Goal: Information Seeking & Learning: Learn about a topic

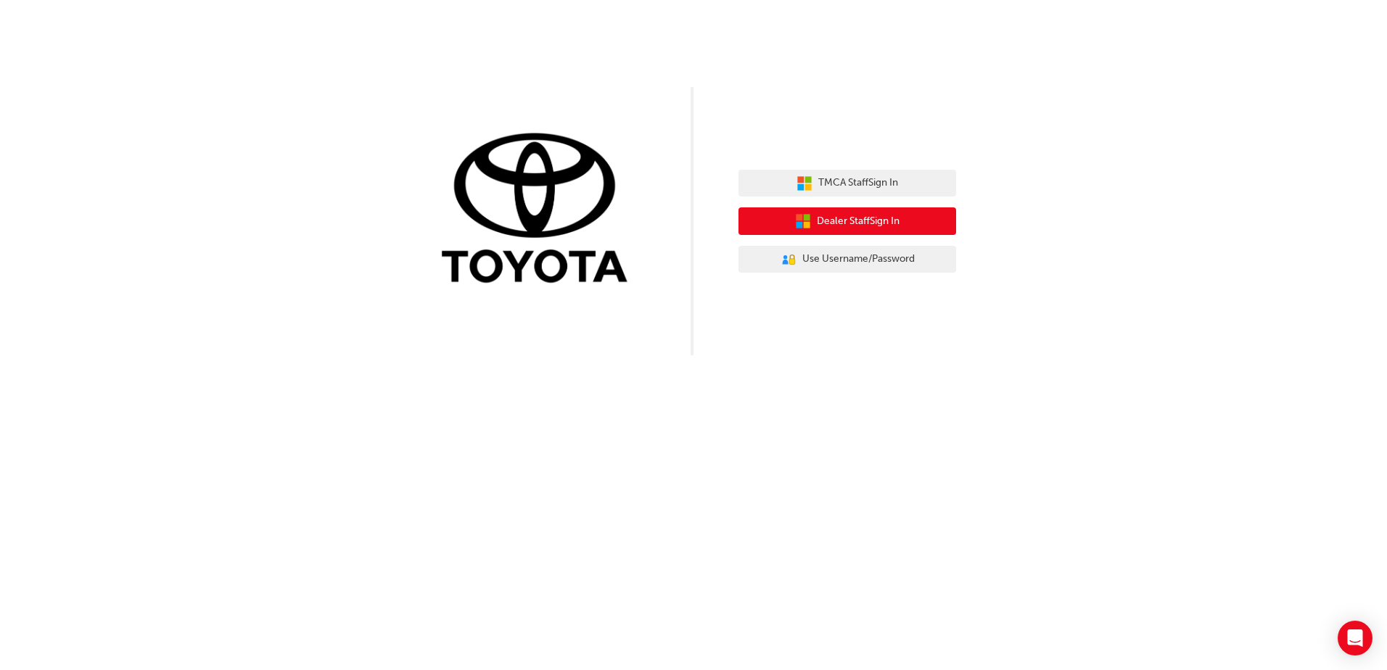
click at [867, 221] on span "Dealer Staff Sign In" at bounding box center [858, 221] width 83 height 17
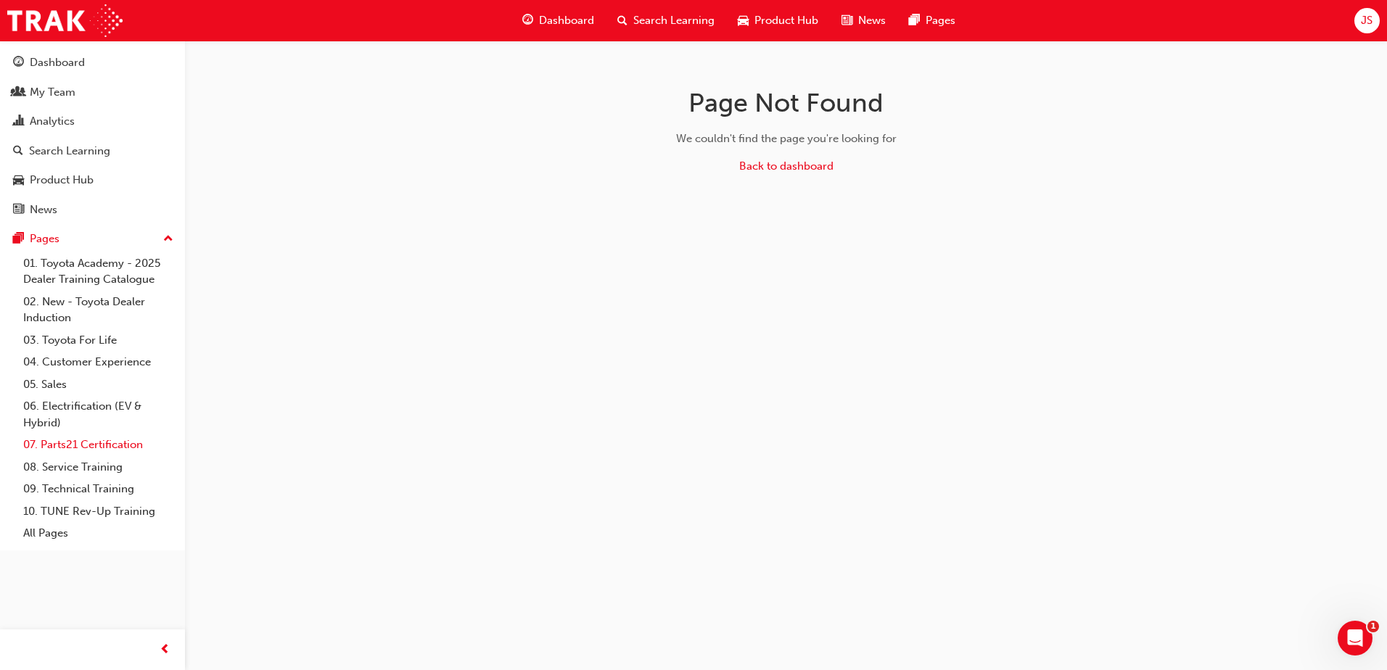
click at [83, 443] on link "07. Parts21 Certification" at bounding box center [98, 445] width 162 height 22
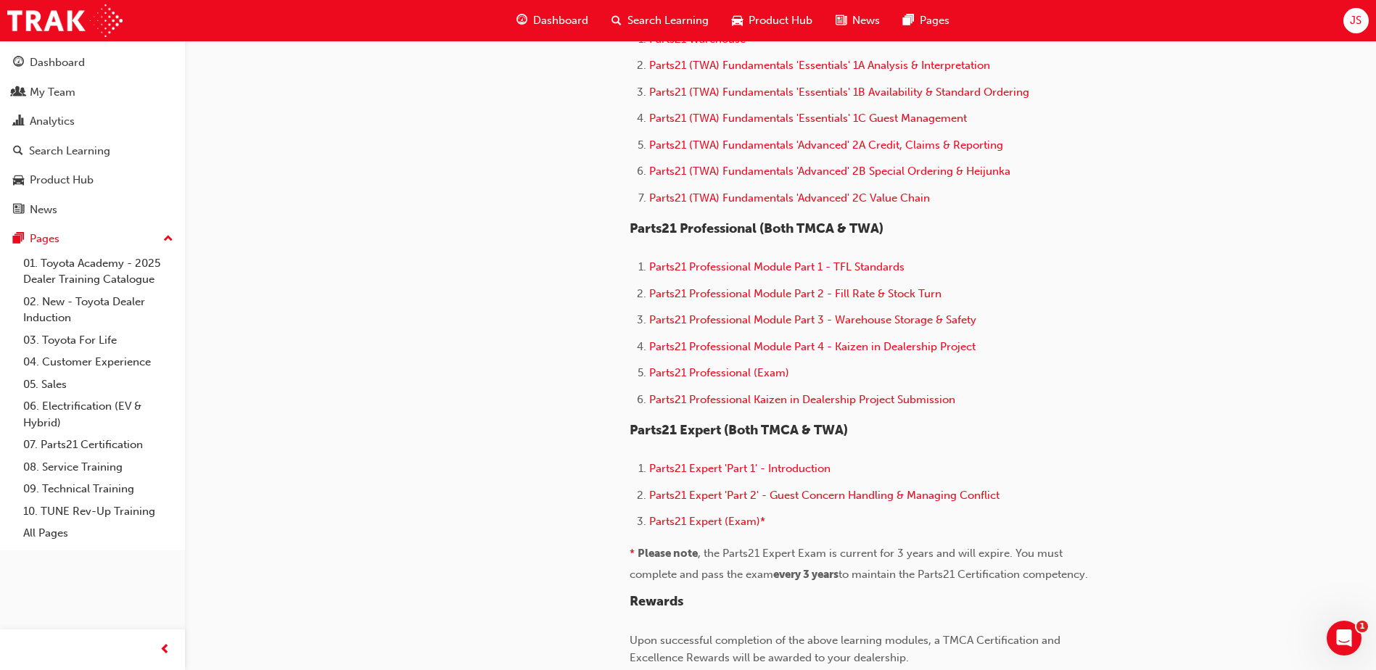
scroll to position [870, 0]
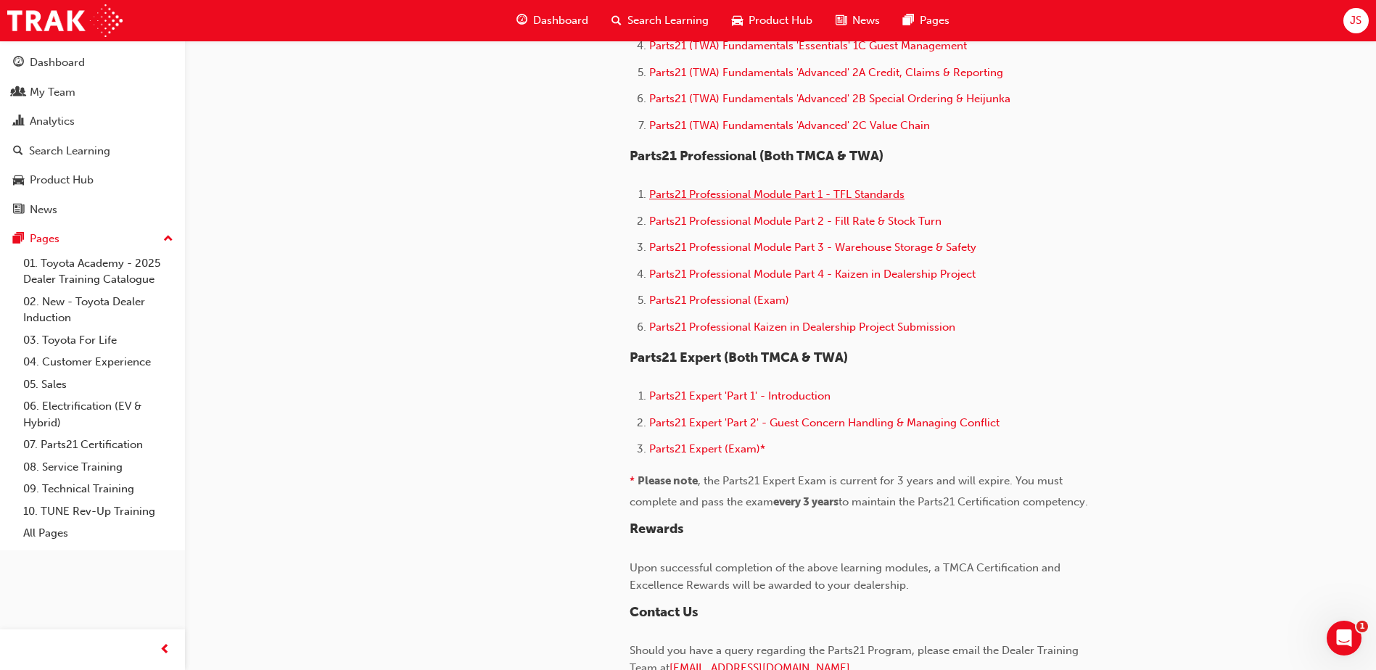
click at [840, 197] on span "Parts21 Professional Module Part 1 - TFL Standards" at bounding box center [776, 194] width 255 height 13
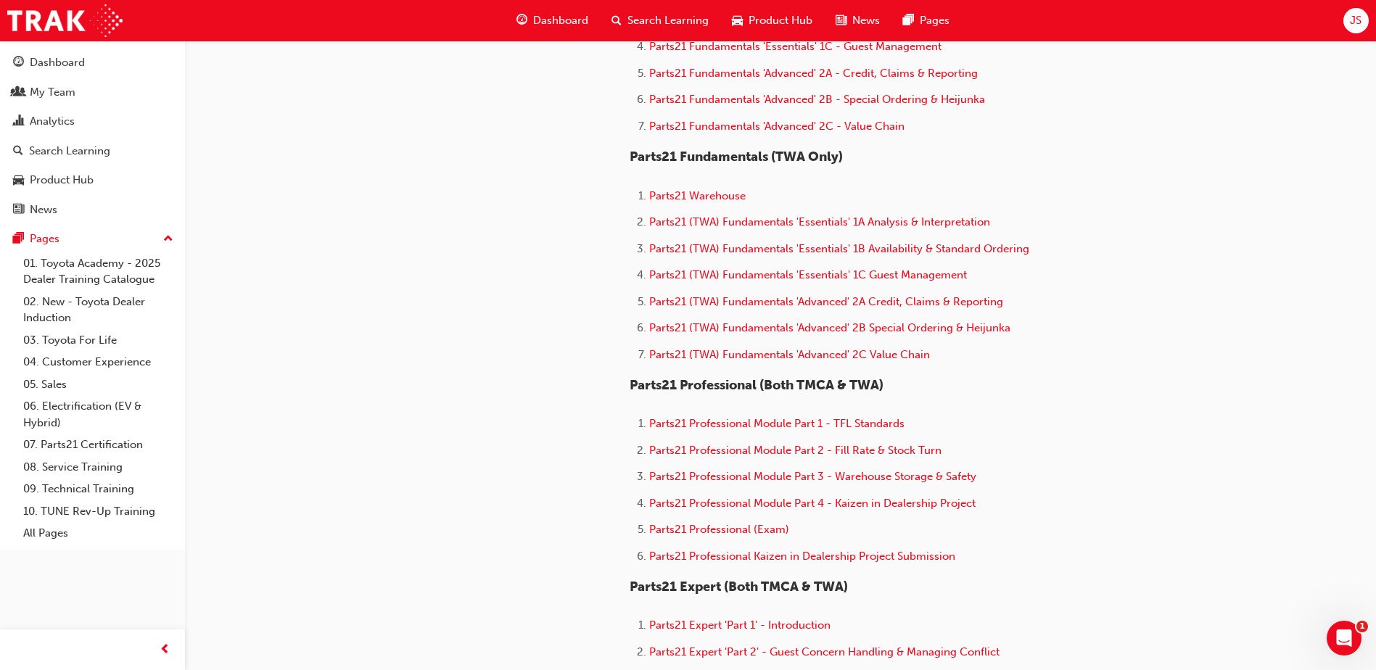
scroll to position [653, 0]
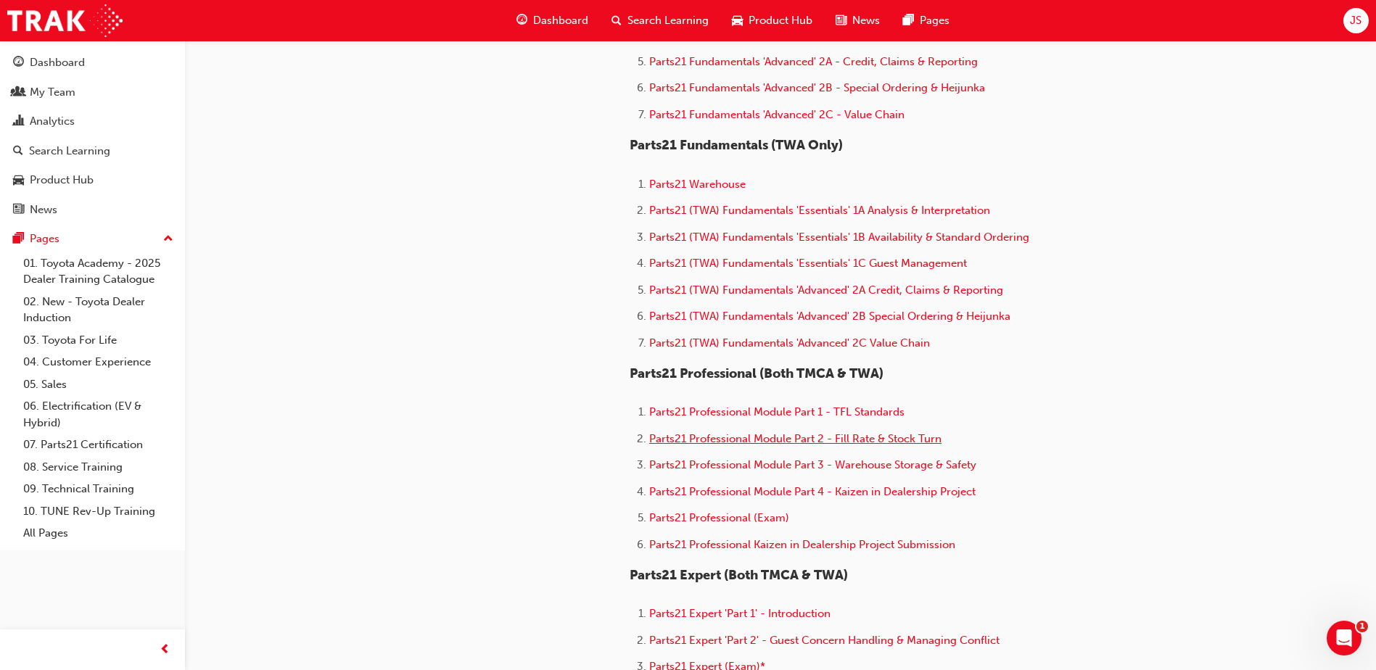
click at [751, 442] on span "Parts21 Professional Module Part 2 - Fill Rate & Stock Turn" at bounding box center [795, 438] width 292 height 13
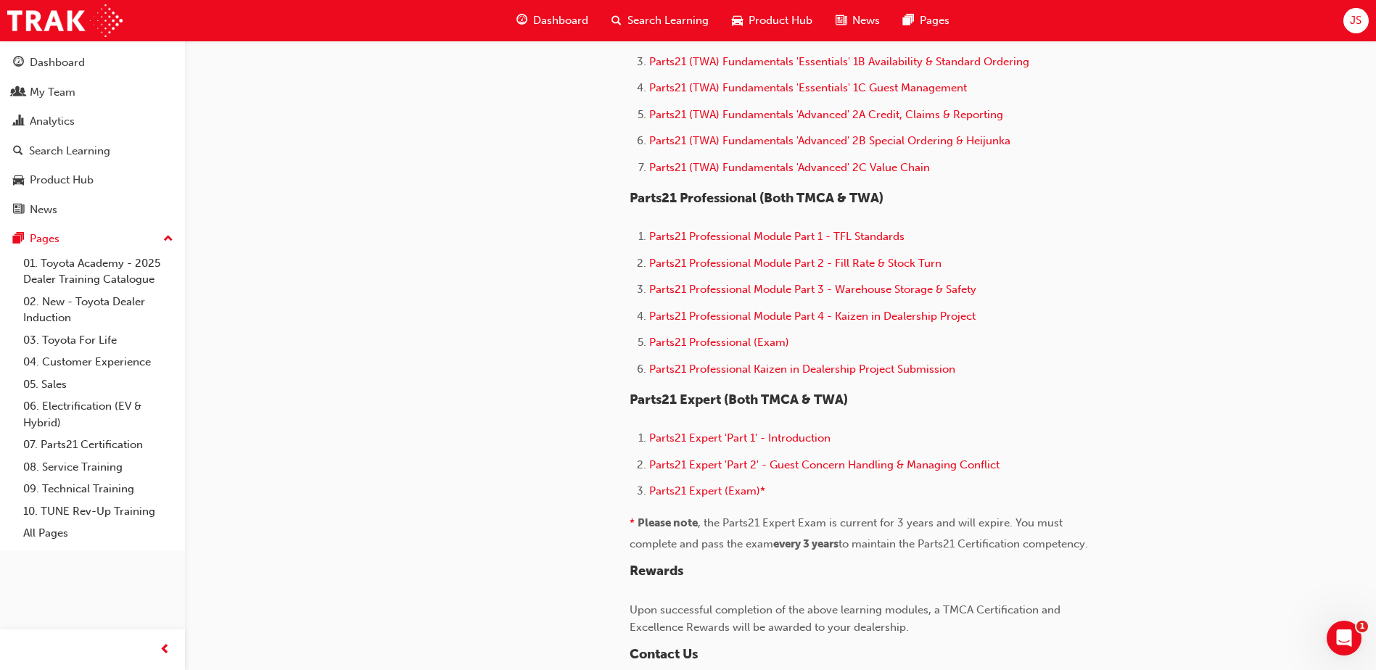
scroll to position [870, 0]
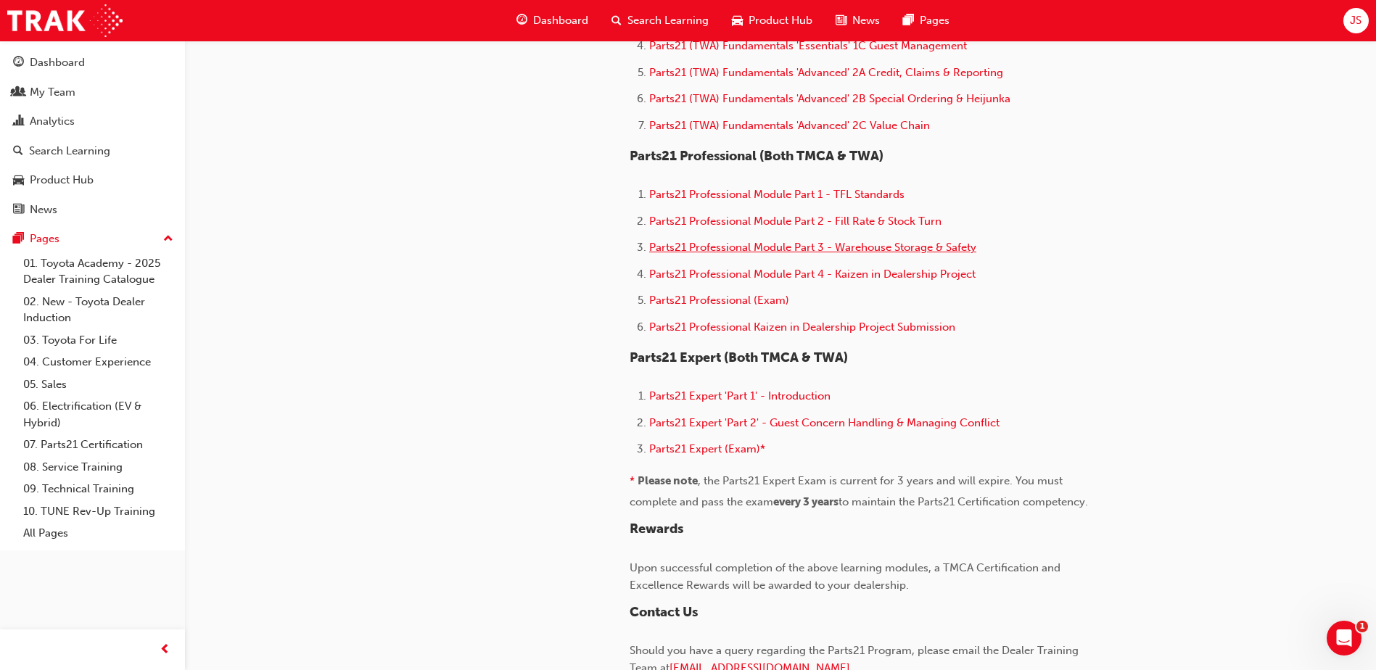
click at [751, 245] on span "Parts21 Professional Module Part 3 - Warehouse Storage & Safety" at bounding box center [812, 247] width 327 height 13
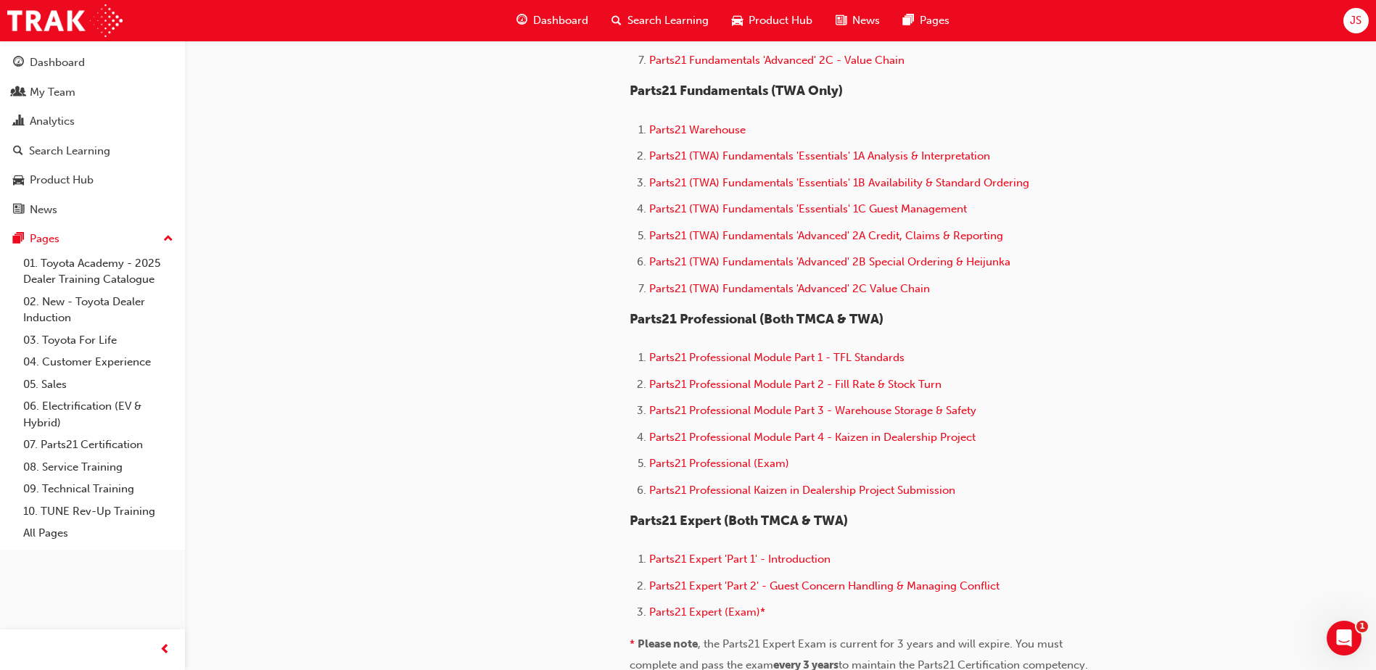
scroll to position [870, 0]
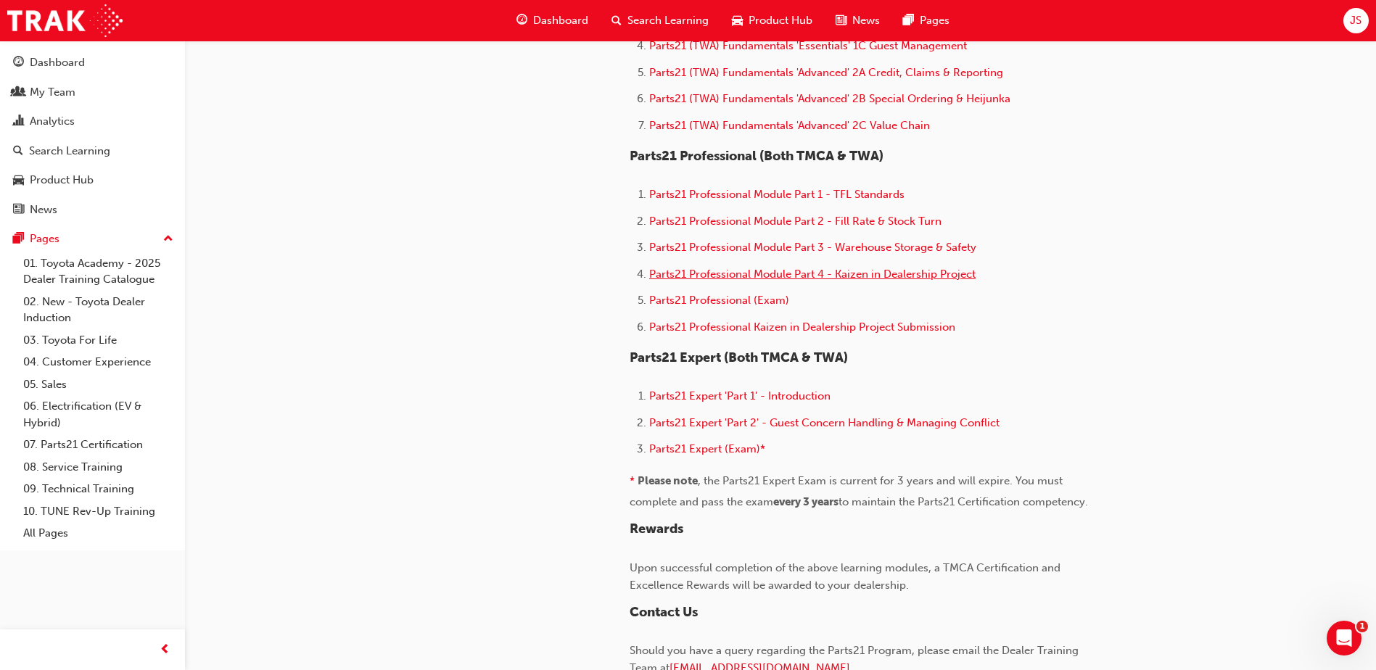
click at [751, 271] on span "Parts21 Professional Module Part 4 - Kaizen in Dealership Project" at bounding box center [812, 274] width 326 height 13
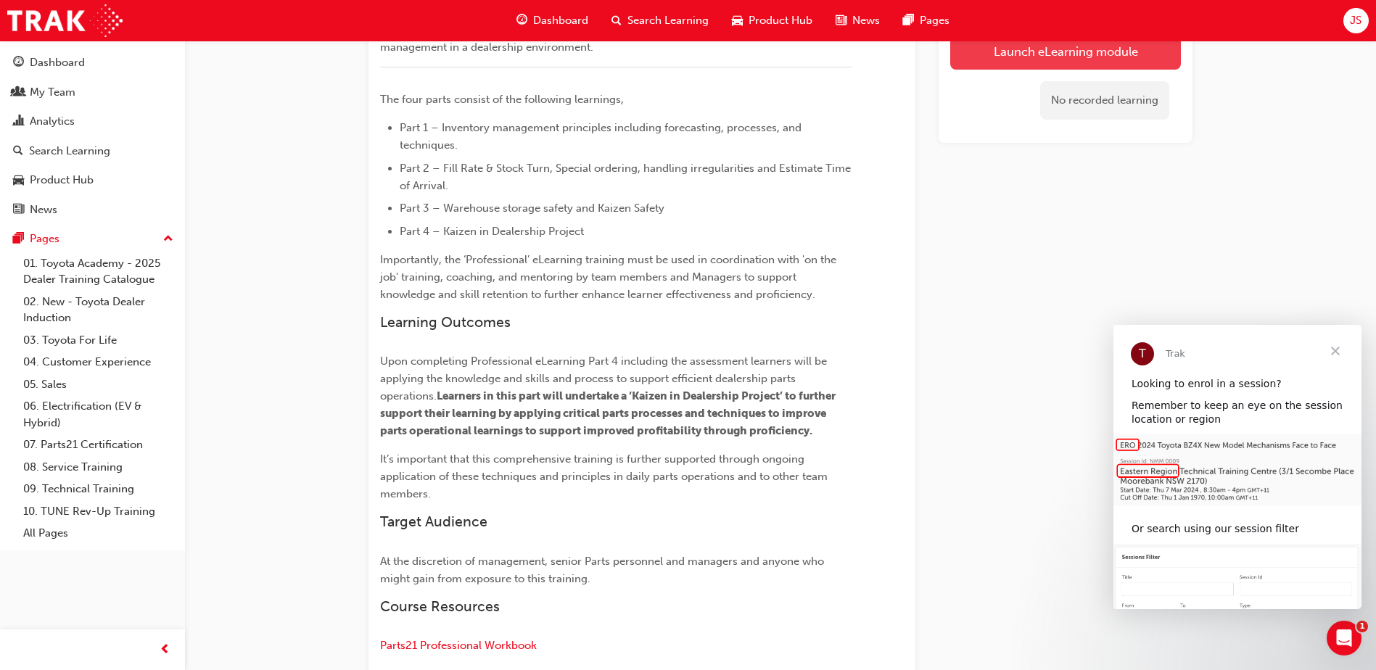
click at [1093, 48] on link "Launch eLearning module" at bounding box center [1065, 51] width 231 height 36
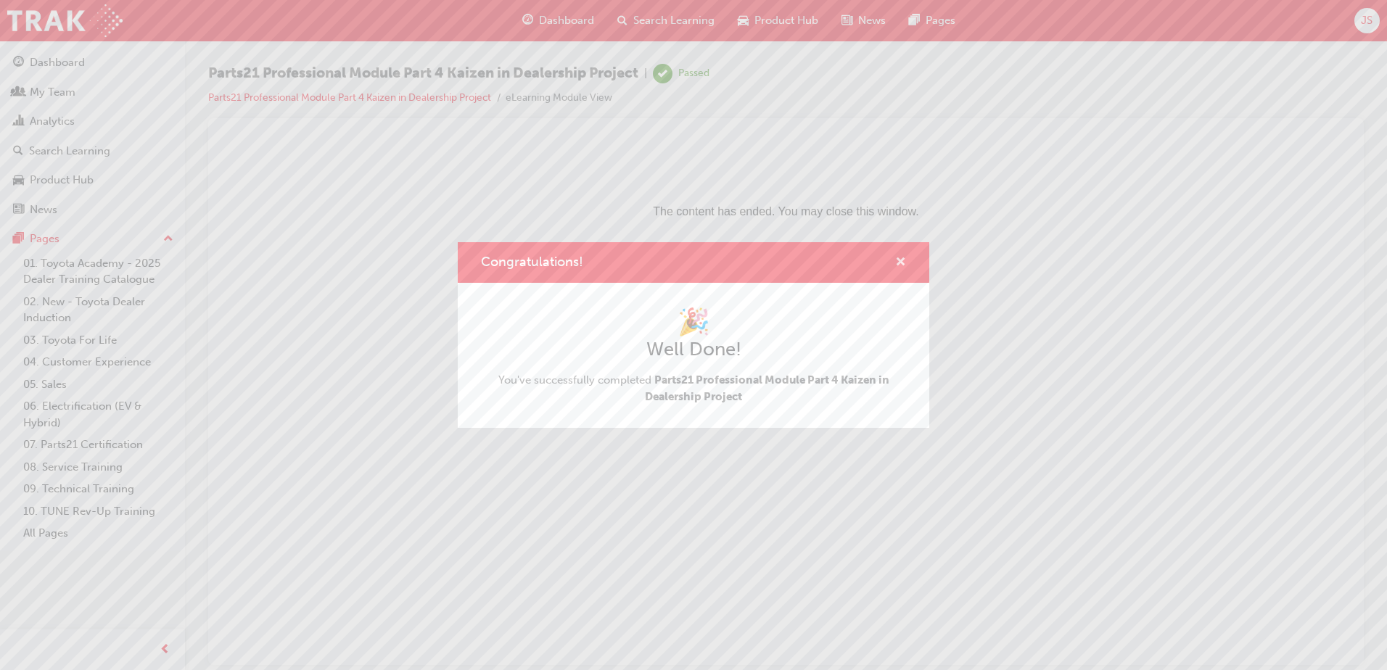
click at [904, 257] on span "cross-icon" at bounding box center [900, 263] width 11 height 13
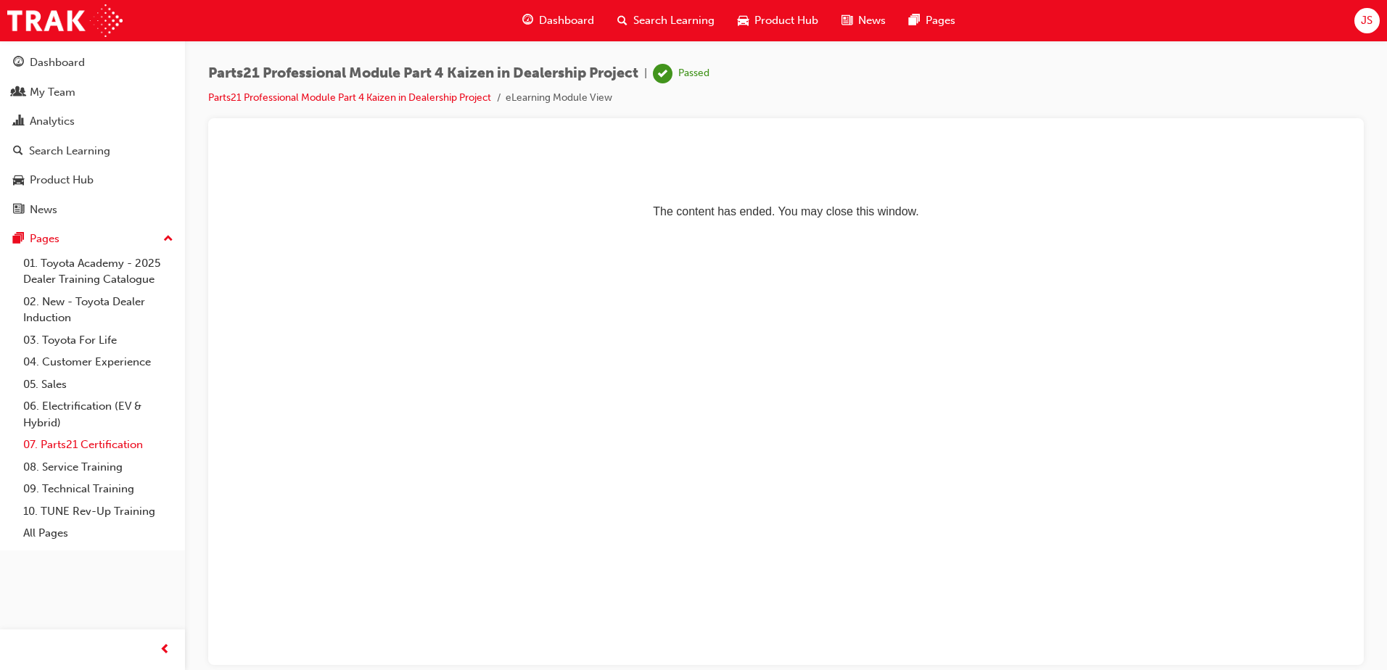
click at [80, 442] on link "07. Parts21 Certification" at bounding box center [98, 445] width 162 height 22
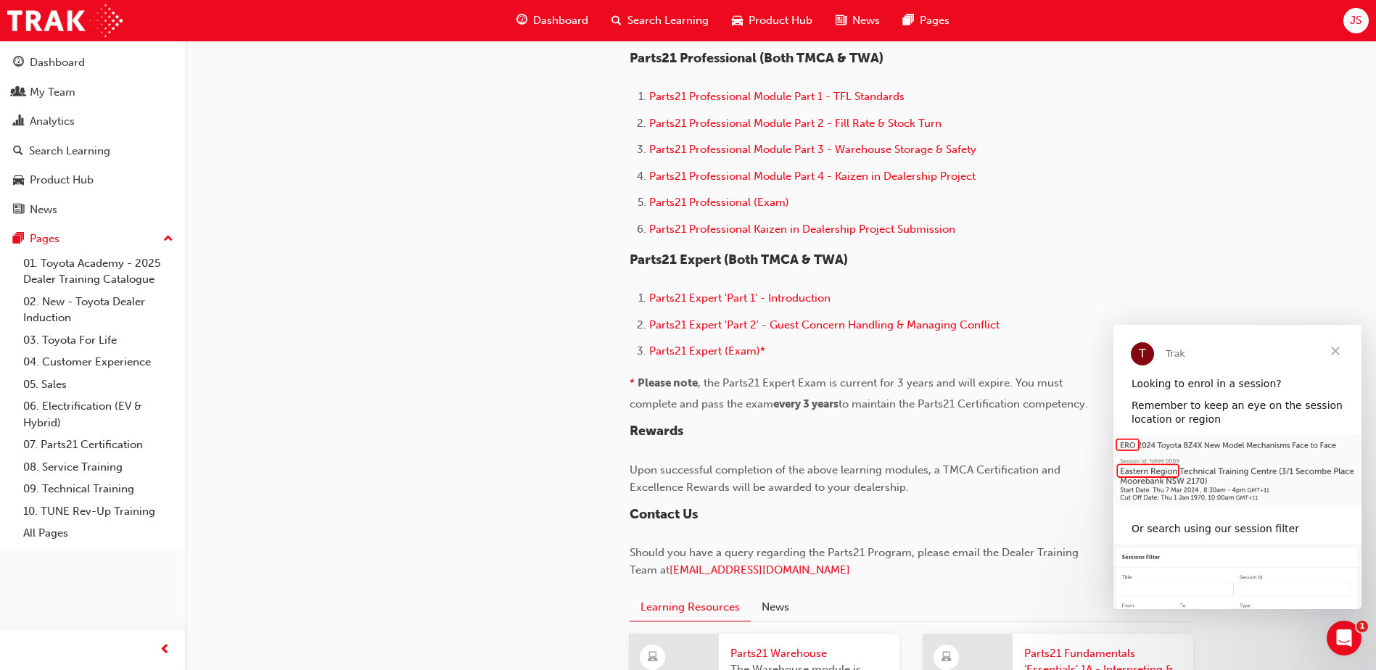
scroll to position [943, 0]
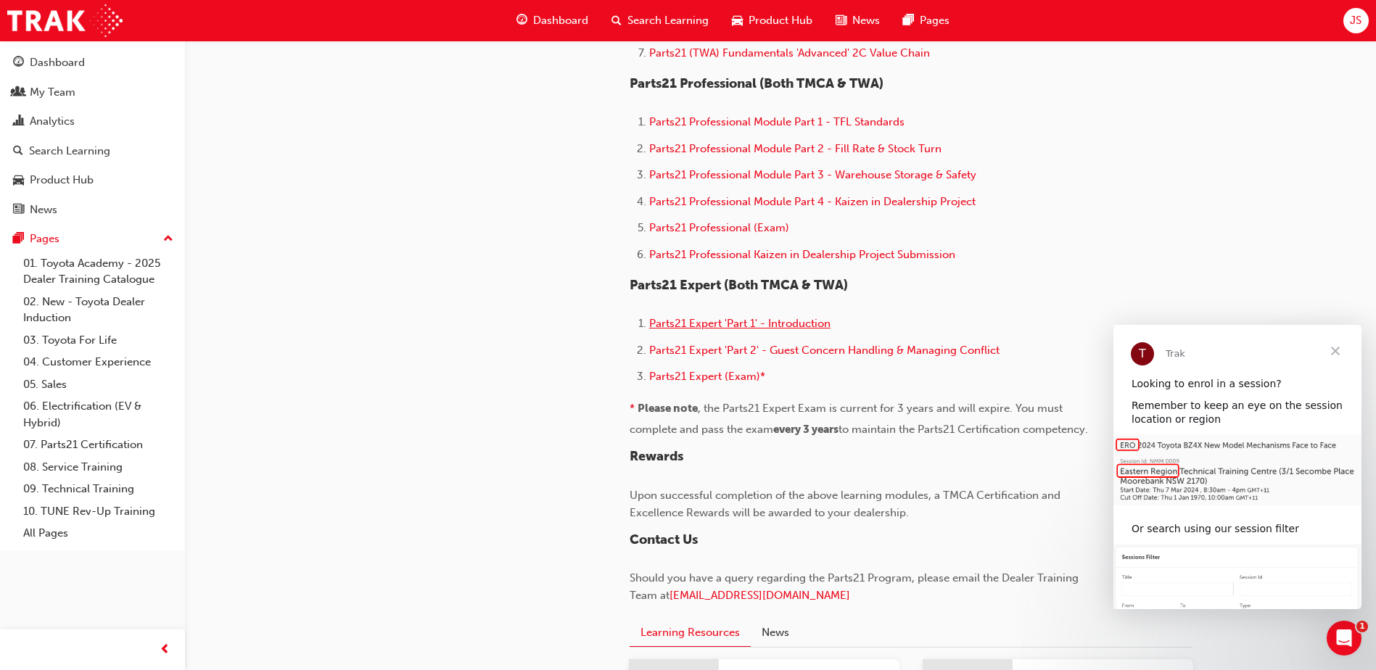
click at [705, 325] on span "Parts21 Expert 'Part 1' - Introduction" at bounding box center [739, 323] width 181 height 13
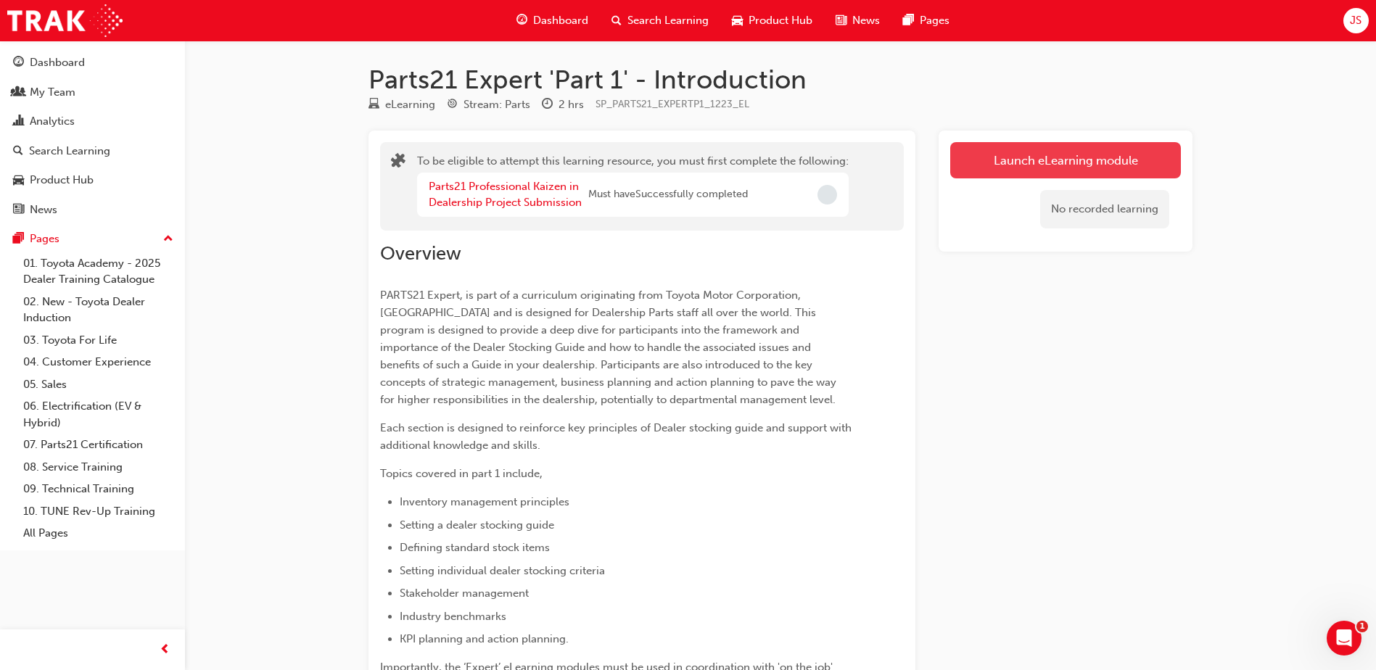
click at [1093, 149] on button "Launch eLearning module" at bounding box center [1065, 160] width 231 height 36
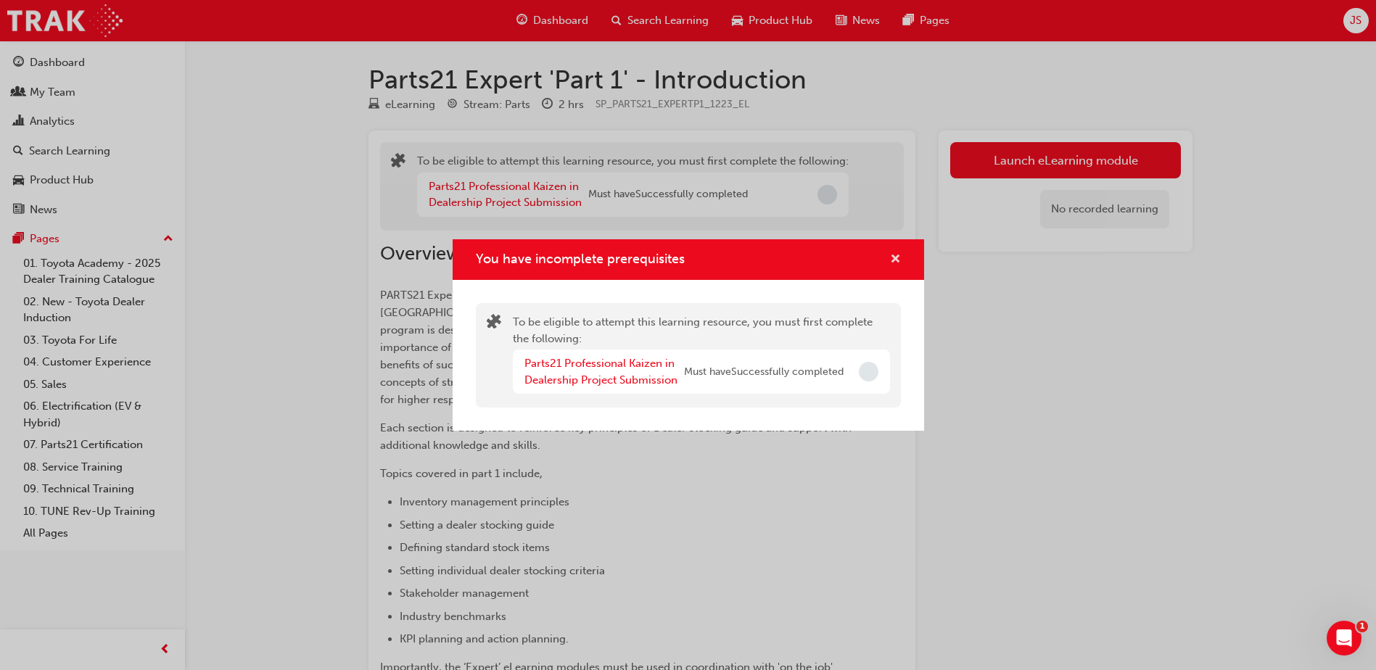
click at [896, 260] on span "cross-icon" at bounding box center [895, 260] width 11 height 13
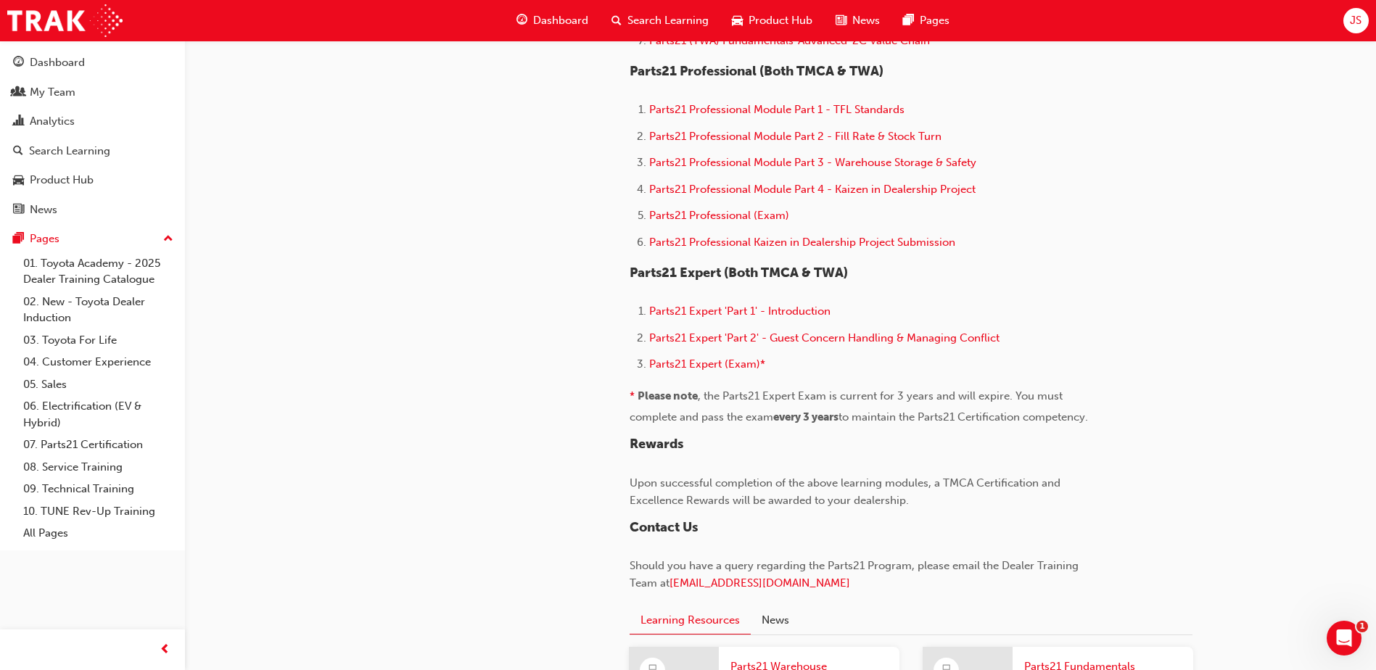
scroll to position [635, 0]
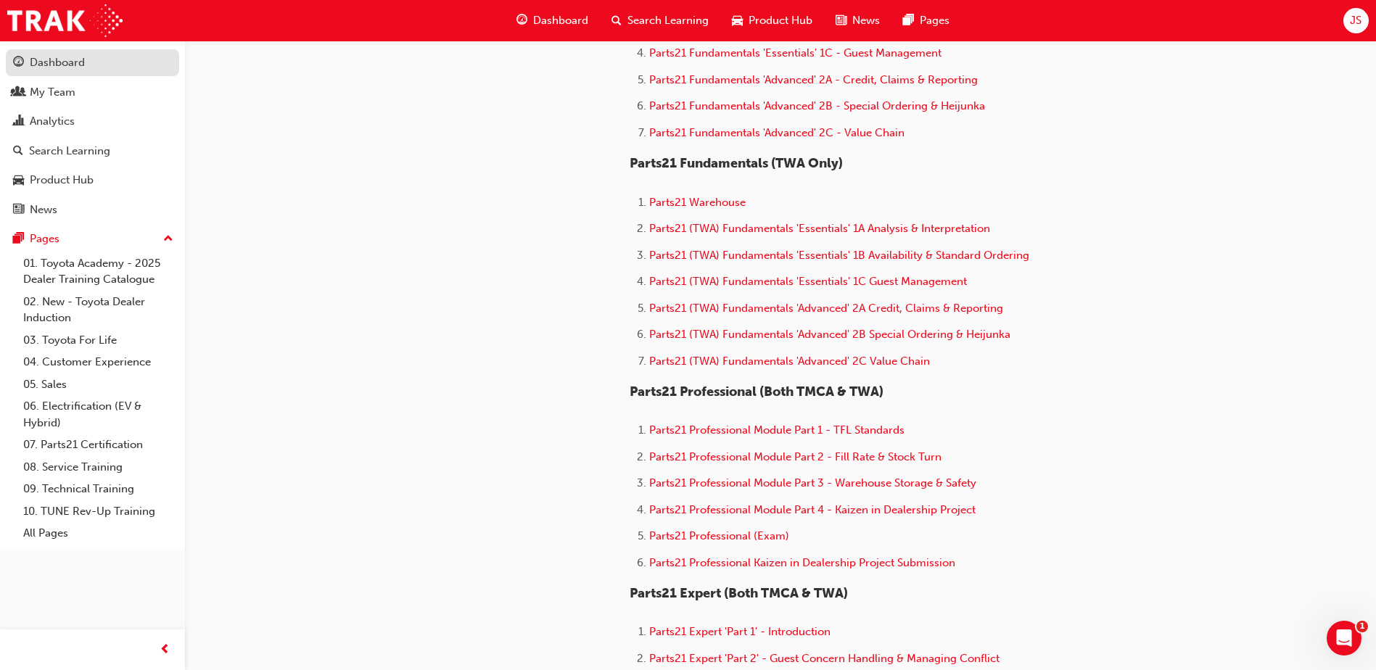
click at [67, 54] on div "Dashboard" at bounding box center [92, 63] width 159 height 18
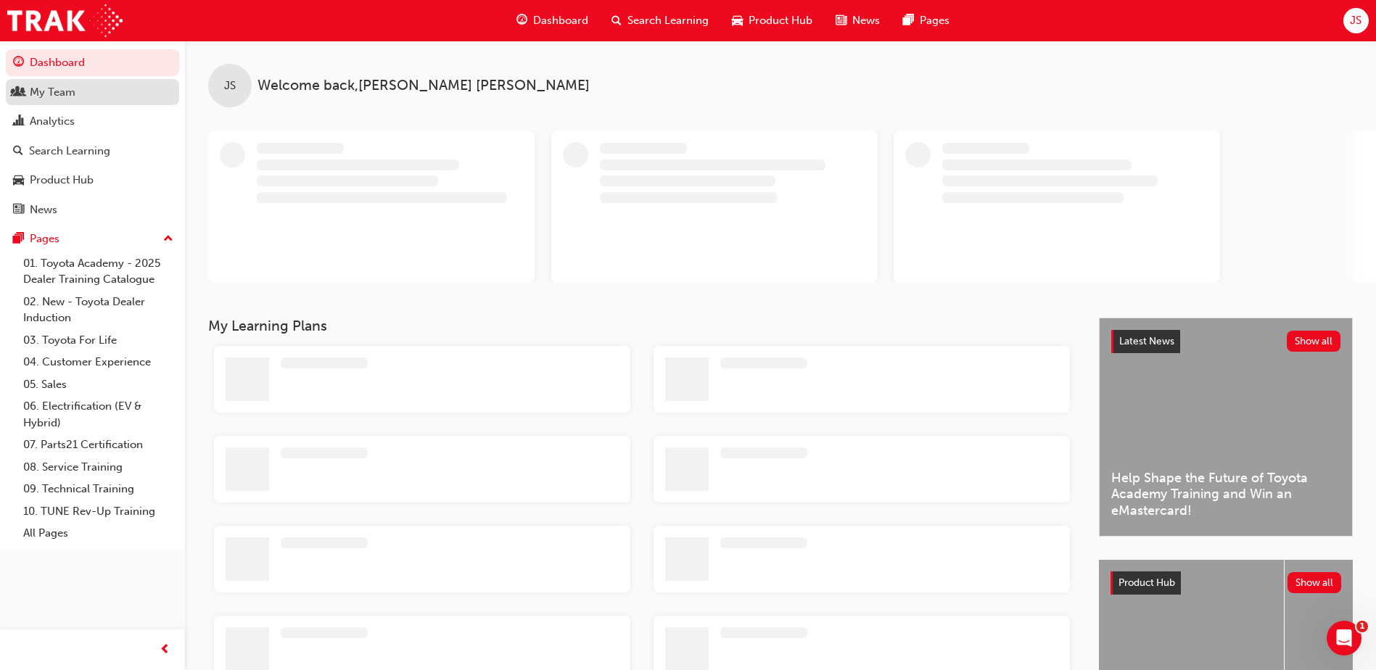
click at [55, 87] on div "My Team" at bounding box center [53, 92] width 46 height 17
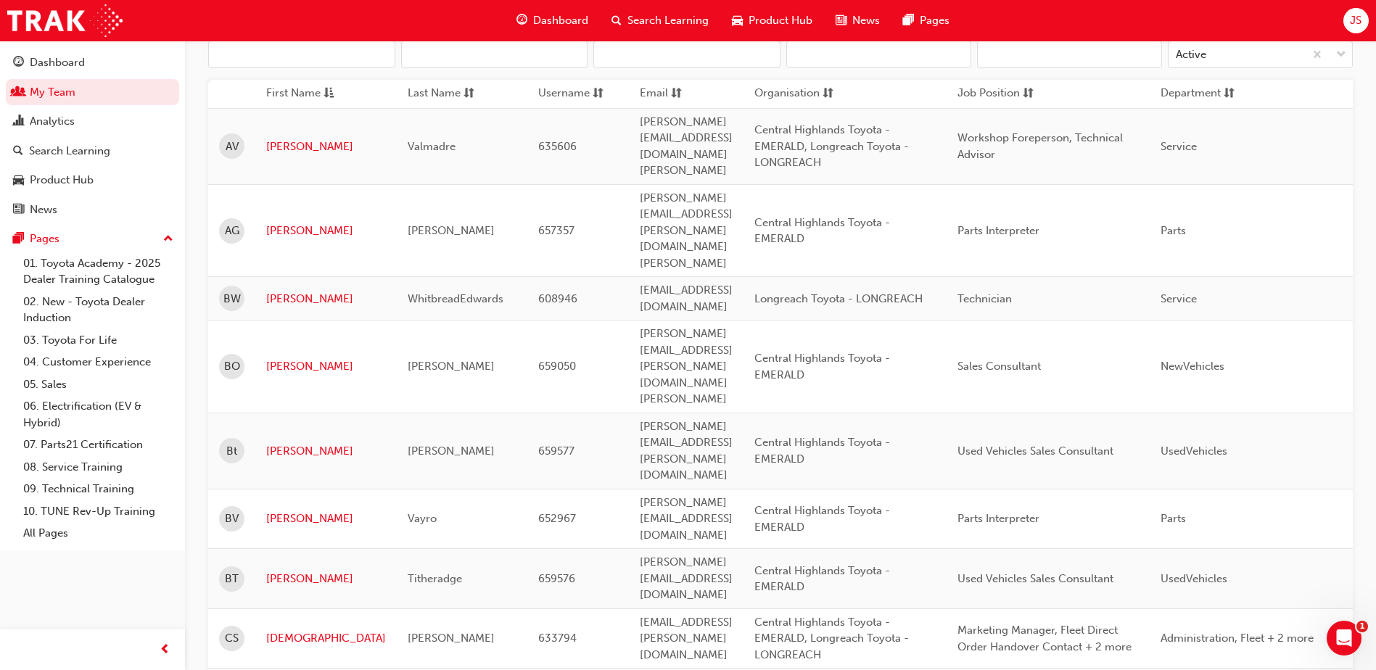
scroll to position [145, 0]
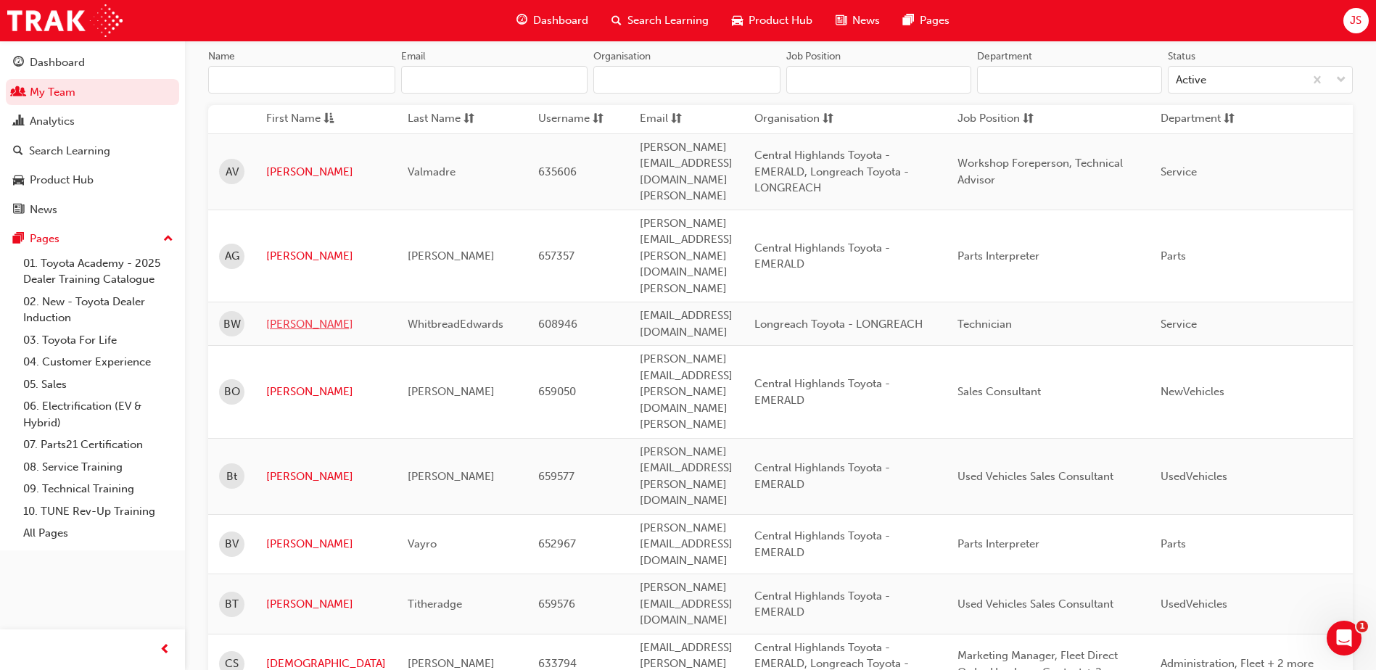
click at [279, 316] on link "[PERSON_NAME]" at bounding box center [326, 324] width 120 height 17
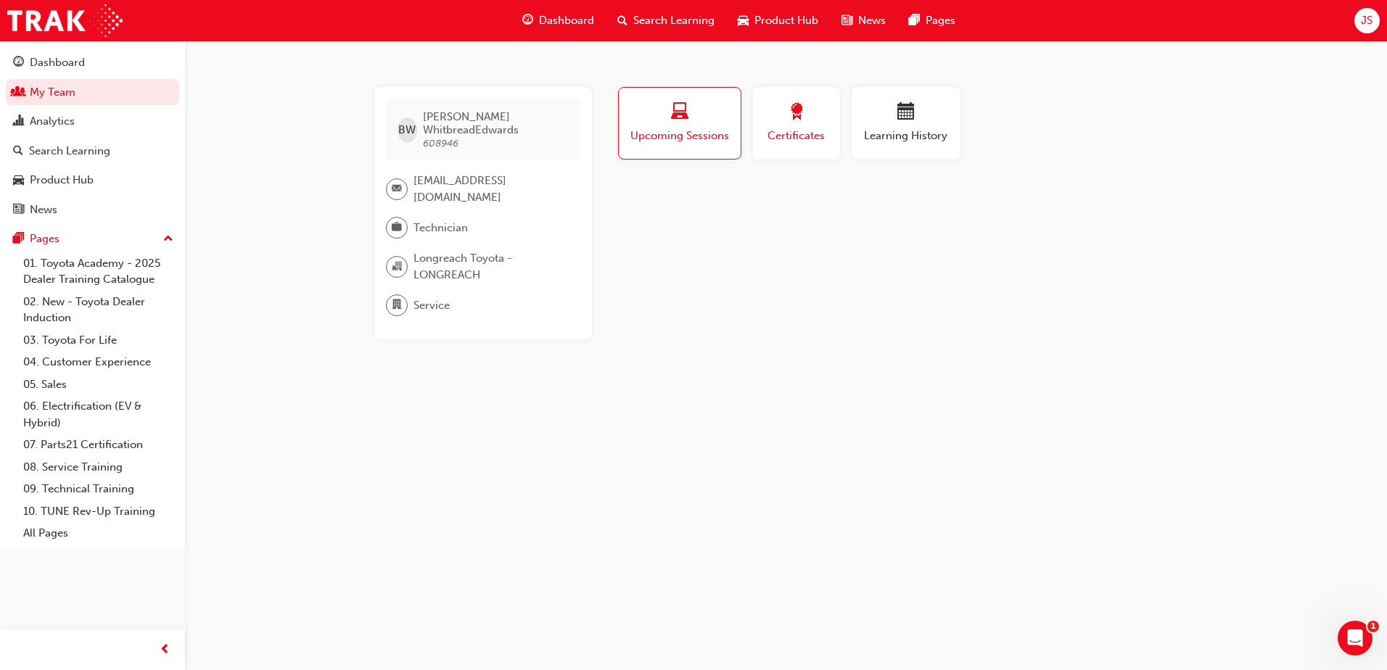
click at [788, 138] on span "Certificates" at bounding box center [796, 136] width 65 height 17
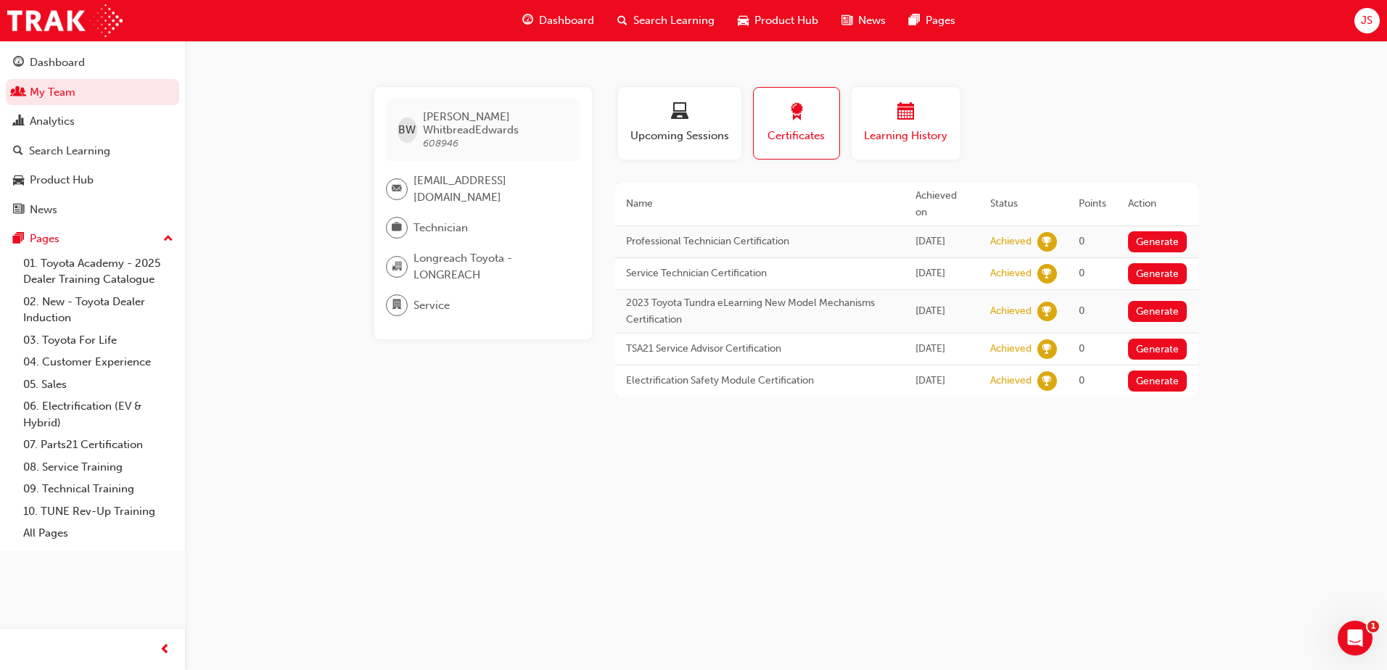
click at [906, 117] on span "calendar-icon" at bounding box center [905, 113] width 17 height 20
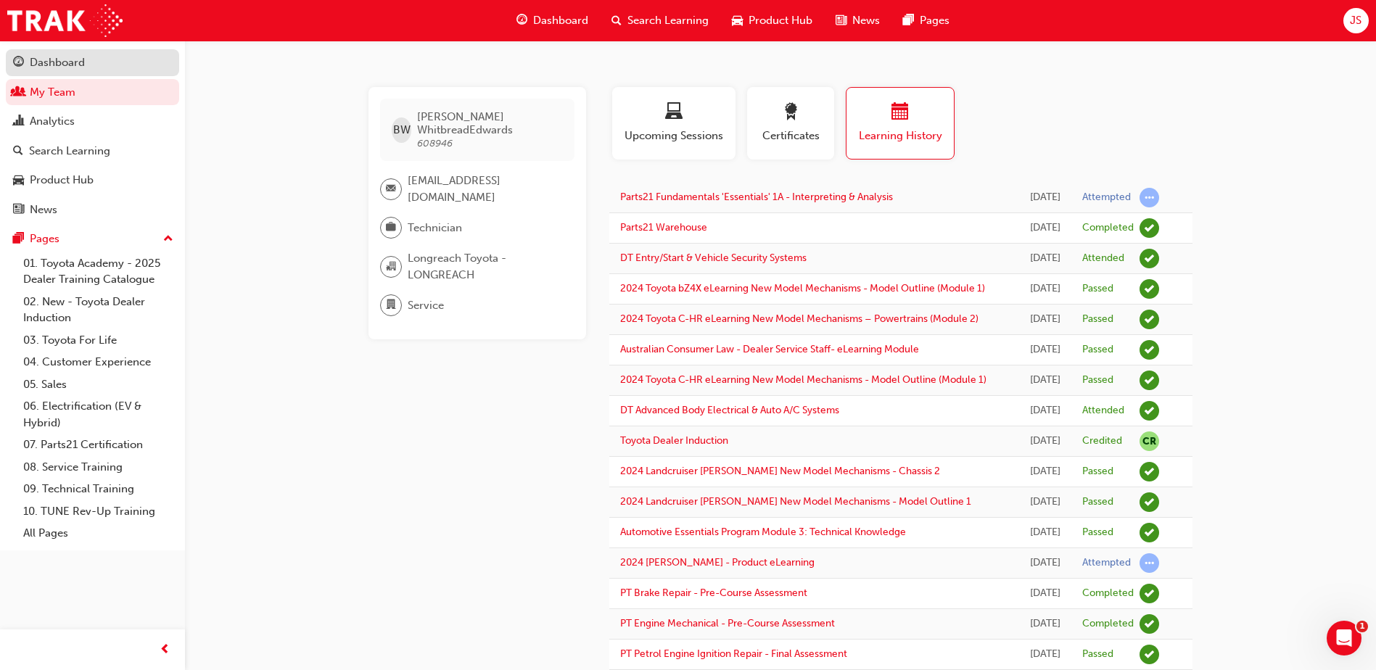
click at [57, 65] on div "Dashboard" at bounding box center [57, 62] width 55 height 17
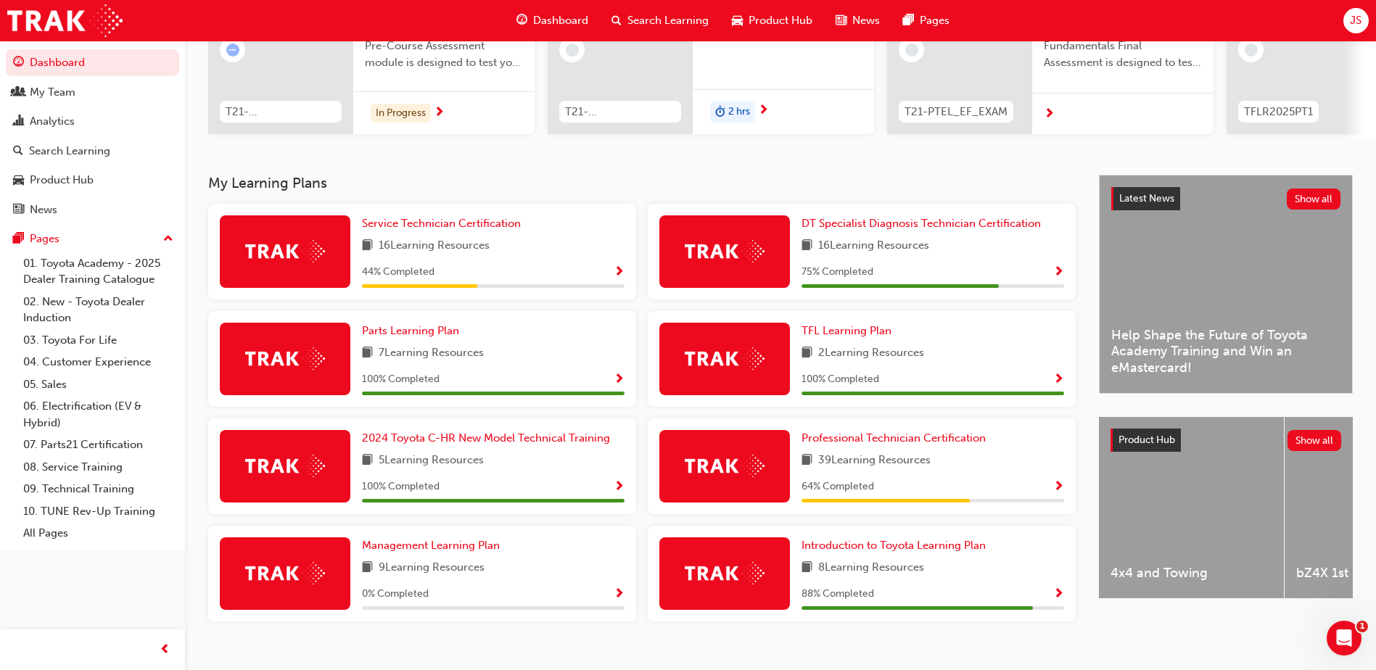
scroll to position [232, 0]
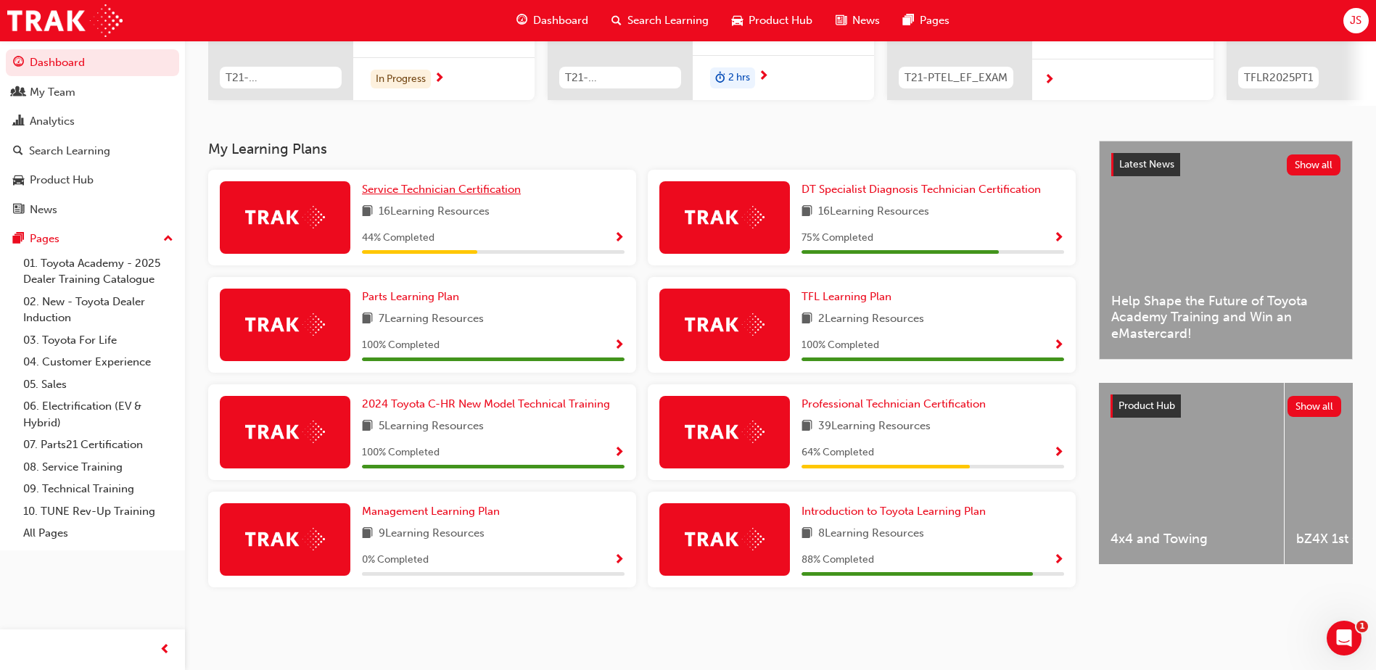
click at [458, 183] on span "Service Technician Certification" at bounding box center [441, 189] width 159 height 13
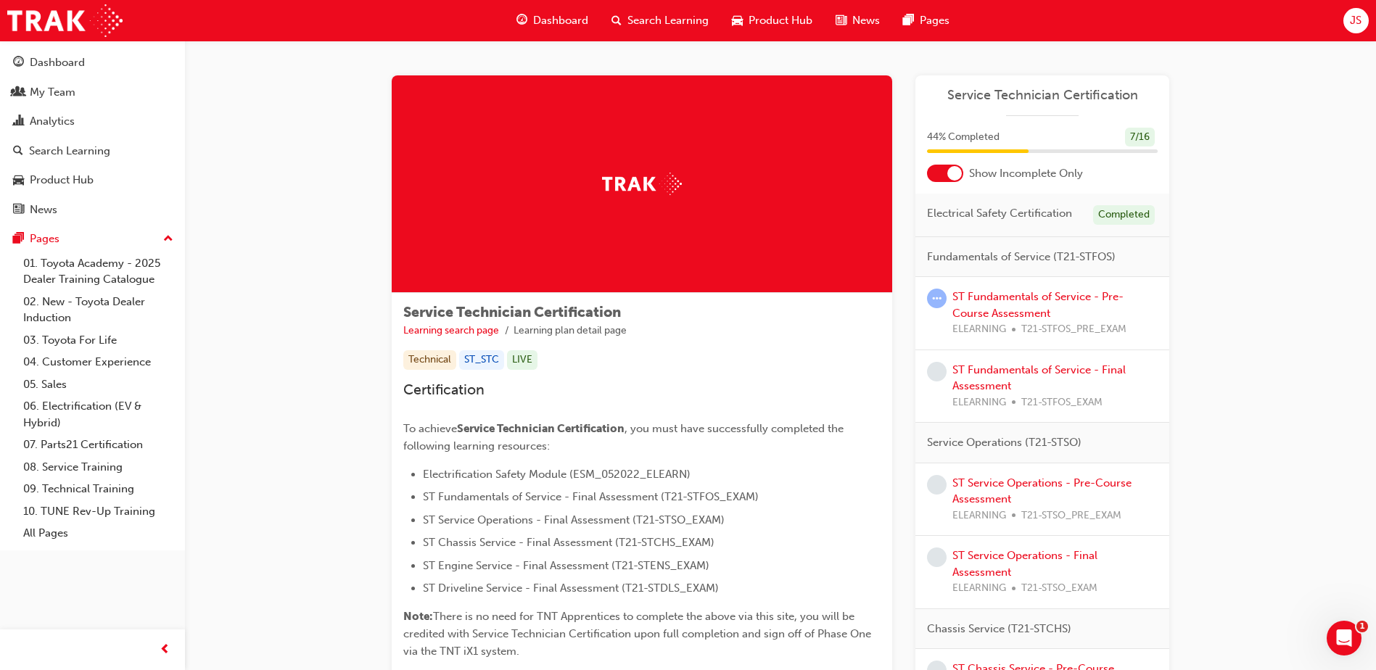
click at [1030, 91] on span "Service Technician Certification" at bounding box center [1042, 95] width 231 height 17
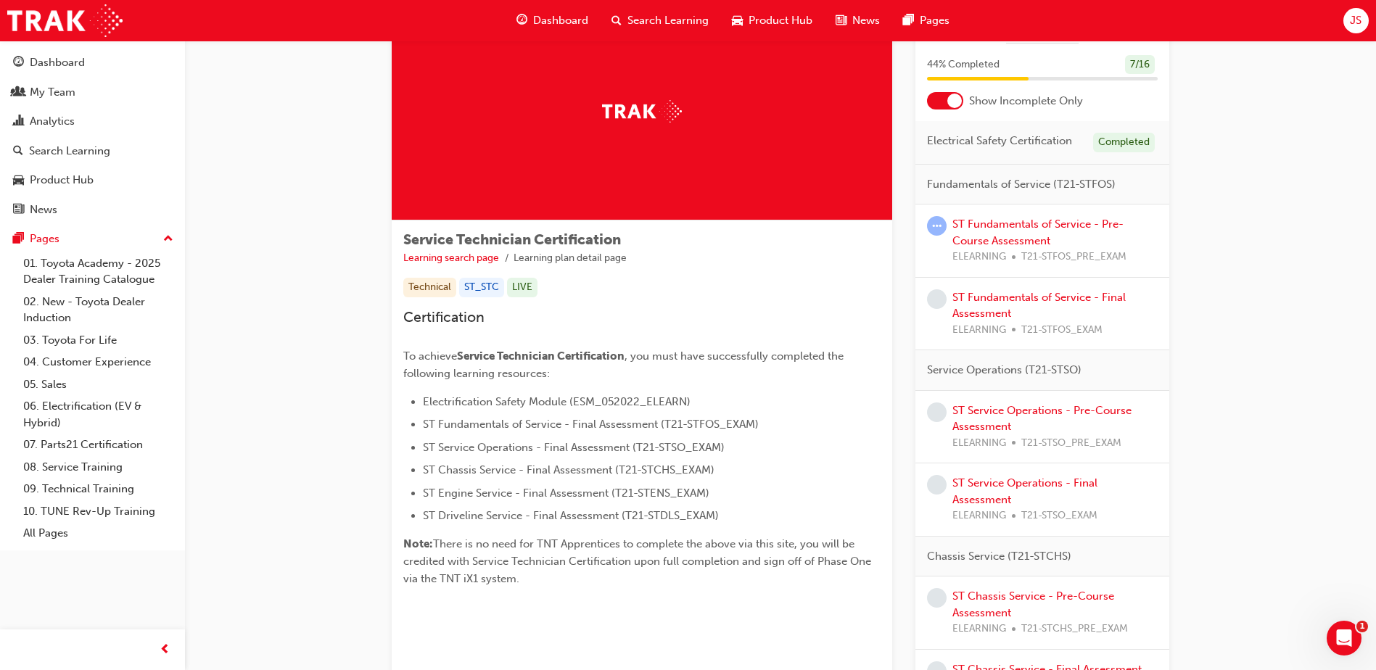
click at [421, 292] on div "Technical" at bounding box center [429, 288] width 53 height 20
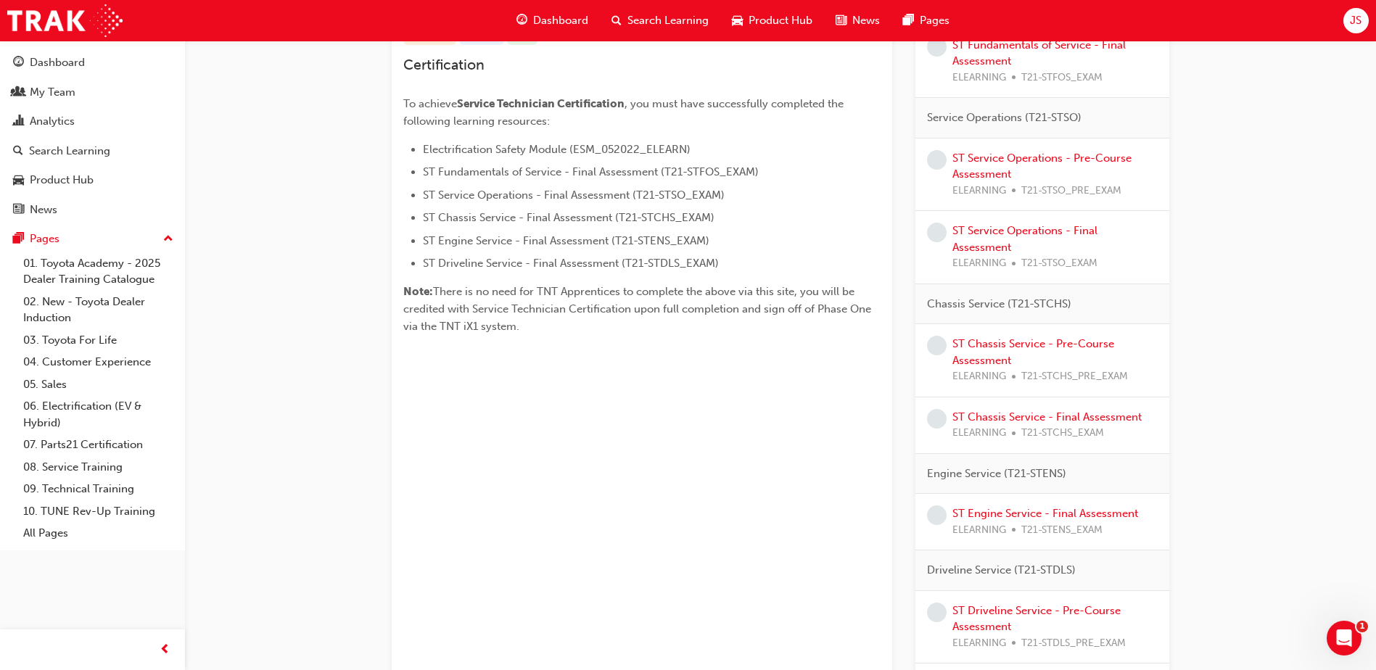
scroll to position [0, 0]
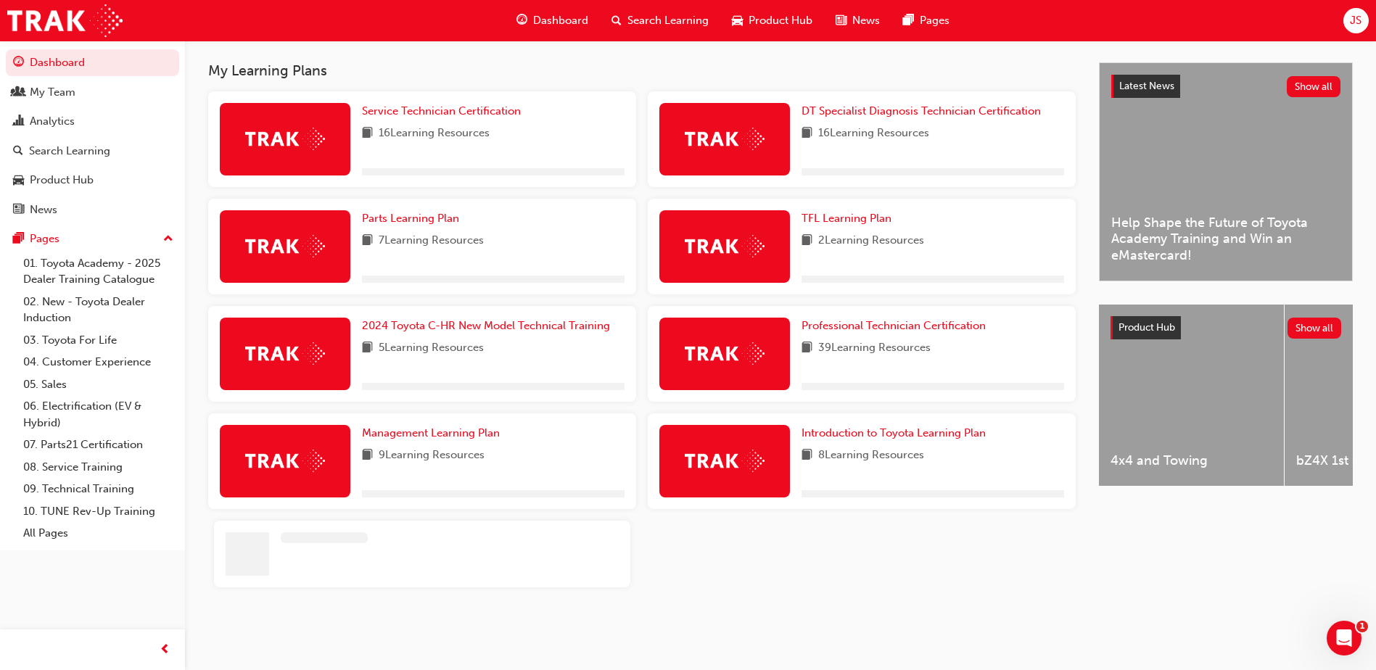
scroll to position [232, 0]
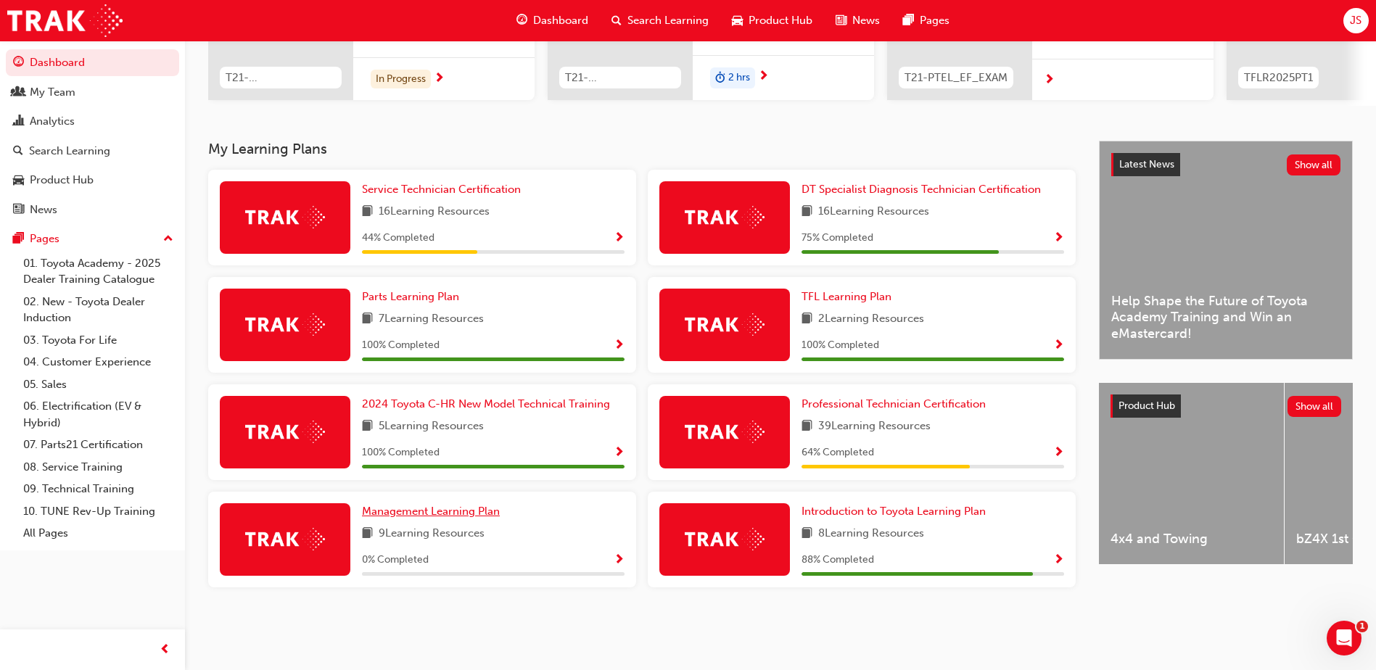
click at [422, 506] on span "Management Learning Plan" at bounding box center [431, 511] width 138 height 13
